Goal: Navigation & Orientation: Find specific page/section

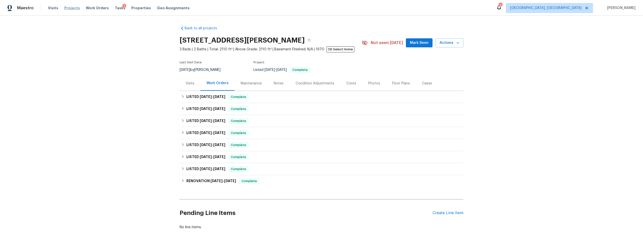
click at [72, 8] on span "Projects" at bounding box center [72, 8] width 16 height 5
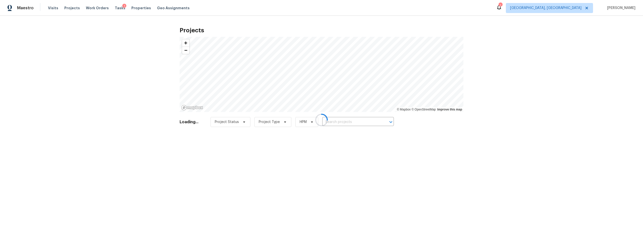
click at [135, 8] on div at bounding box center [321, 120] width 643 height 240
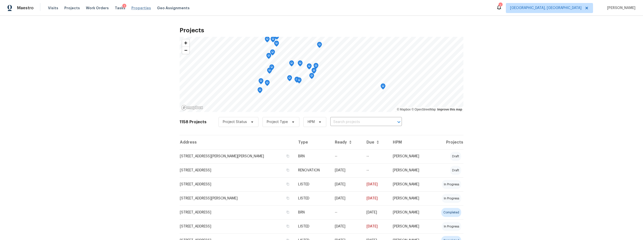
click at [134, 7] on span "Properties" at bounding box center [141, 8] width 20 height 5
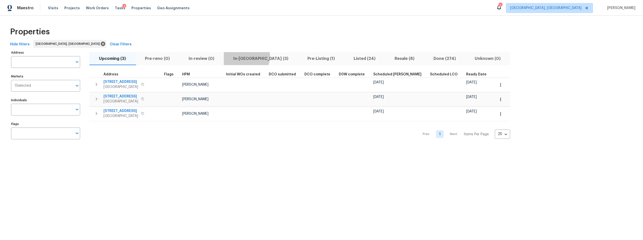
click at [247, 56] on span "In-[GEOGRAPHIC_DATA] (3)" at bounding box center [261, 58] width 68 height 7
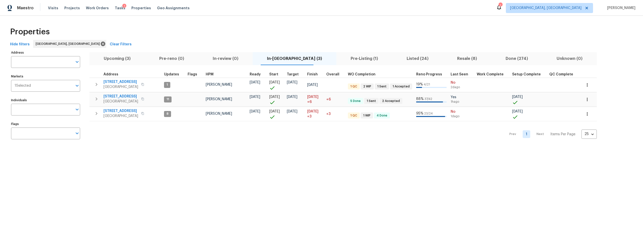
click at [211, 44] on div "Hide filters [GEOGRAPHIC_DATA], [GEOGRAPHIC_DATA] Clear Filters" at bounding box center [321, 44] width 626 height 9
